Goal: Check status: Check status

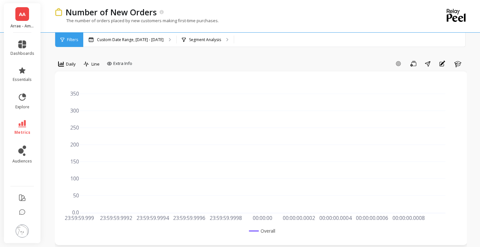
click at [156, 45] on div "Custom Date Range, [DATE] - [DATE]" at bounding box center [129, 40] width 93 height 14
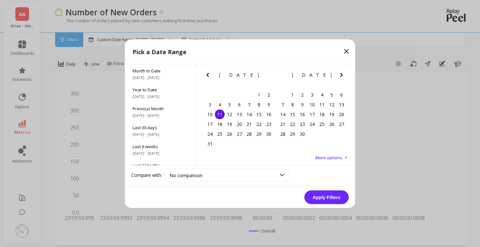
click at [344, 77] on icon "Next Month" at bounding box center [342, 75] width 8 height 8
click at [282, 115] on div "12" at bounding box center [283, 114] width 10 height 10
click at [326, 194] on button "Apply Filters" at bounding box center [326, 197] width 44 height 14
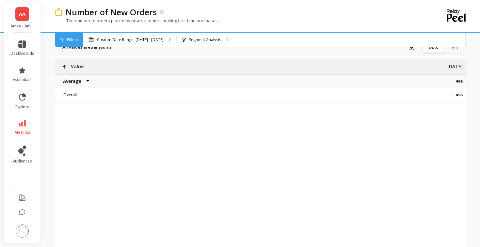
scroll to position [218, 0]
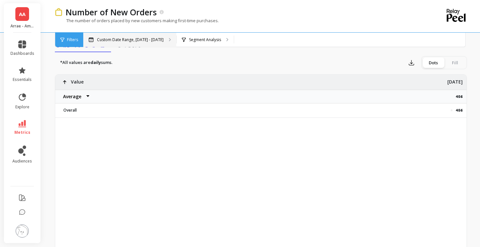
click at [133, 38] on p "Custom Date Range, [DATE] - [DATE]" at bounding box center [130, 39] width 67 height 5
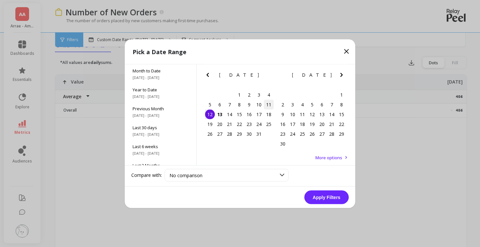
click at [265, 103] on div "11" at bounding box center [269, 105] width 10 height 10
click at [325, 193] on button "Apply Filters" at bounding box center [326, 197] width 44 height 14
